Goal: Task Accomplishment & Management: Manage account settings

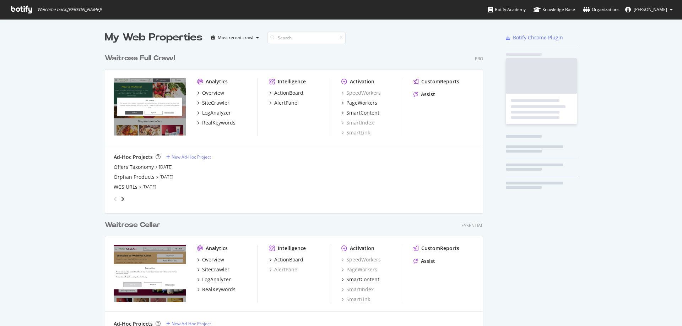
scroll to position [321, 671]
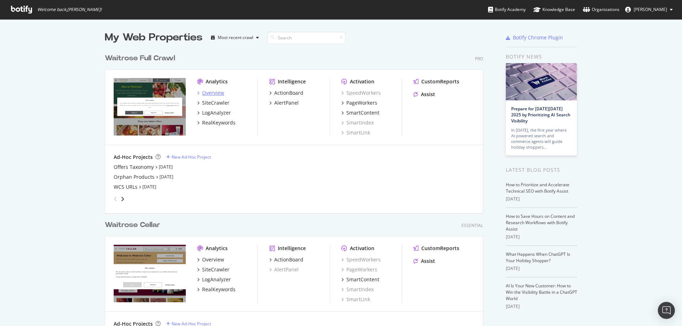
click at [202, 94] on div "Overview" at bounding box center [213, 93] width 22 height 7
click at [215, 90] on div "Overview" at bounding box center [213, 93] width 22 height 7
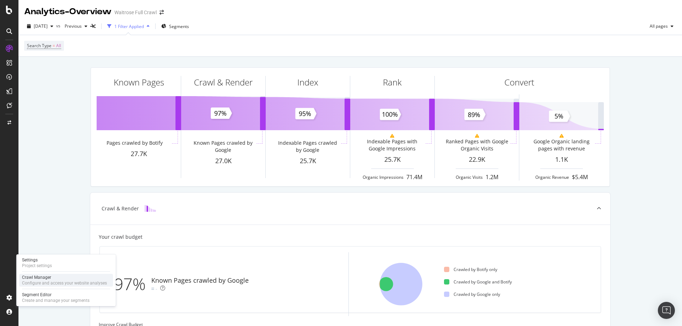
click at [44, 279] on div "Crawl Manager" at bounding box center [64, 278] width 85 height 6
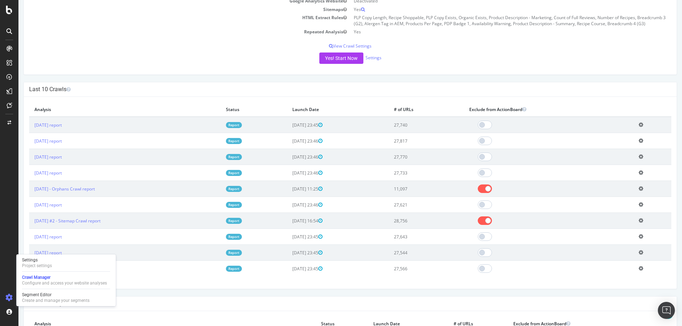
scroll to position [142, 0]
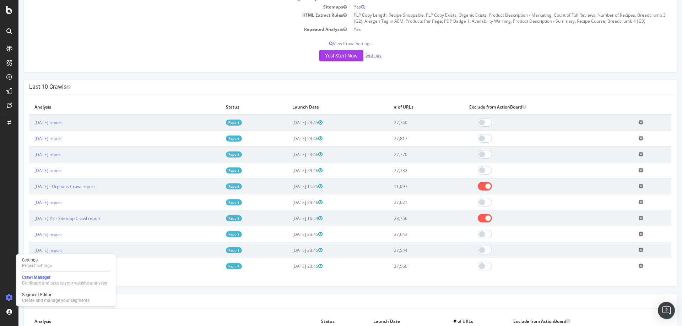
click at [367, 55] on link "Settings" at bounding box center [374, 55] width 16 height 6
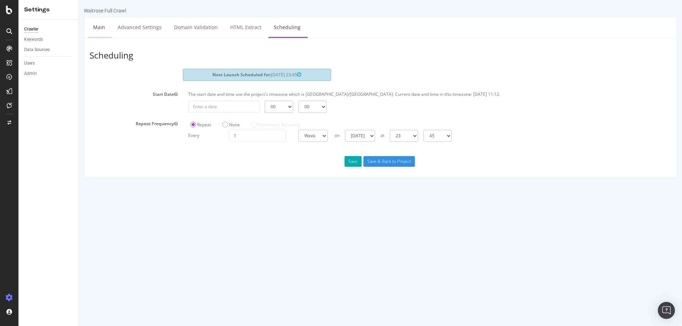
click at [99, 28] on link "Main" at bounding box center [99, 27] width 23 height 20
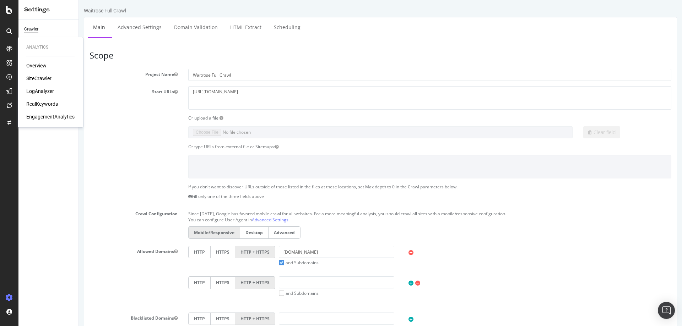
click at [40, 70] on div "Overview SiteCrawler LogAnalyzer RealKeywords EngagementAnalytics" at bounding box center [50, 91] width 48 height 58
click at [45, 68] on div "Overview" at bounding box center [36, 65] width 20 height 7
